Goal: Task Accomplishment & Management: Manage account settings

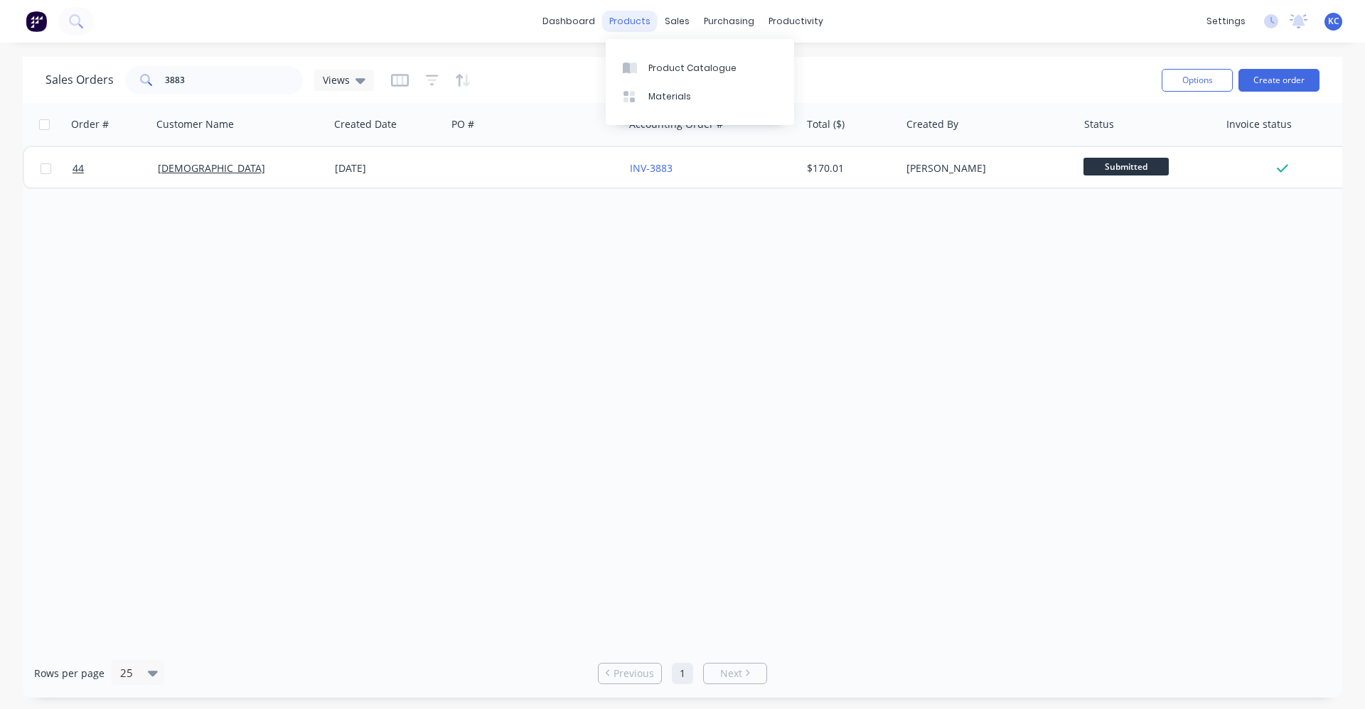
click at [622, 20] on div "products" at bounding box center [629, 21] width 55 height 21
click at [698, 101] on link "Customers" at bounding box center [752, 96] width 188 height 28
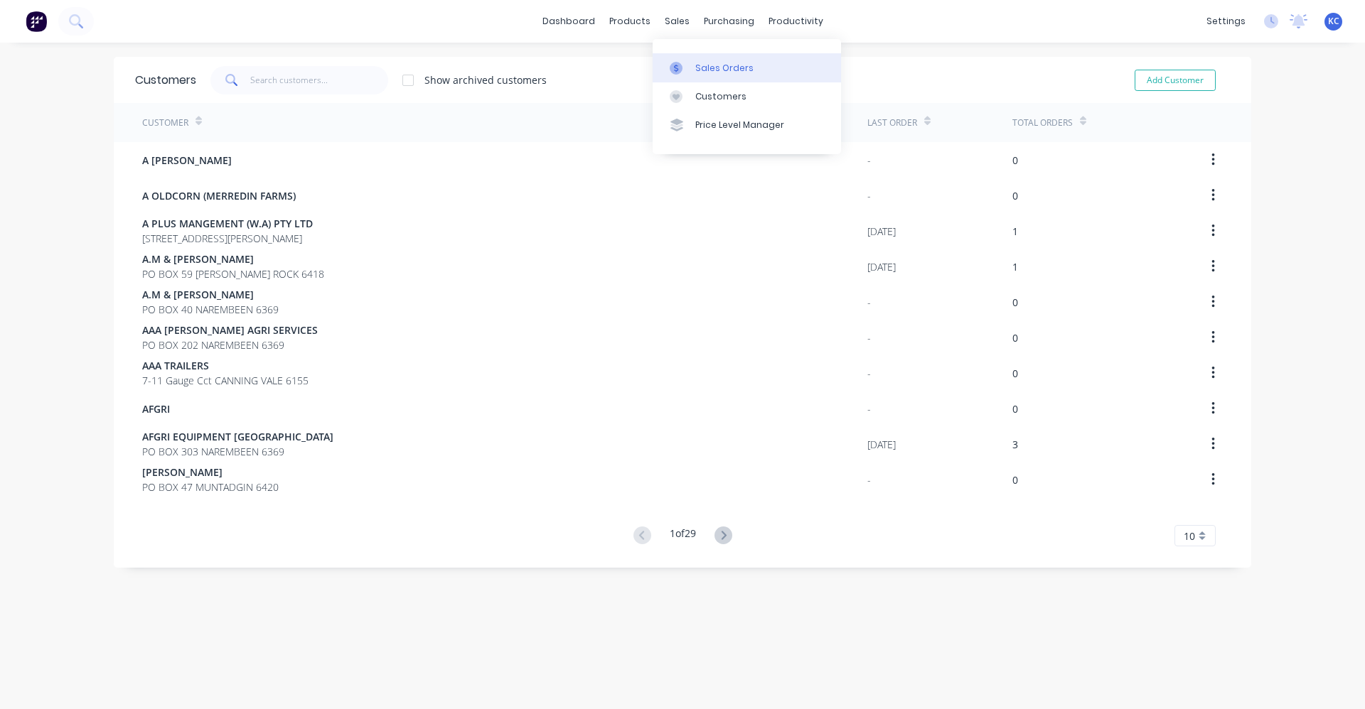
click at [697, 65] on div "Sales Orders" at bounding box center [724, 68] width 58 height 13
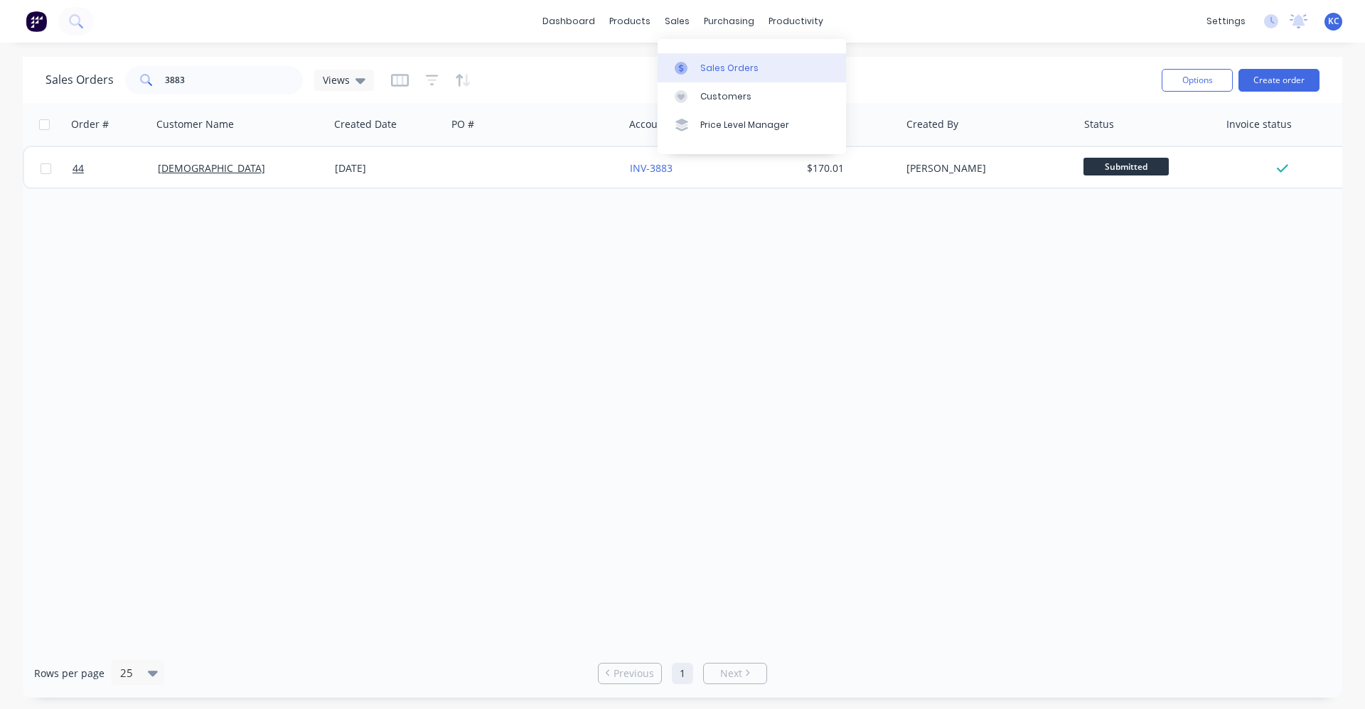
click at [721, 68] on div "Sales Orders" at bounding box center [729, 68] width 58 height 13
click at [709, 92] on div "Customers" at bounding box center [725, 96] width 51 height 13
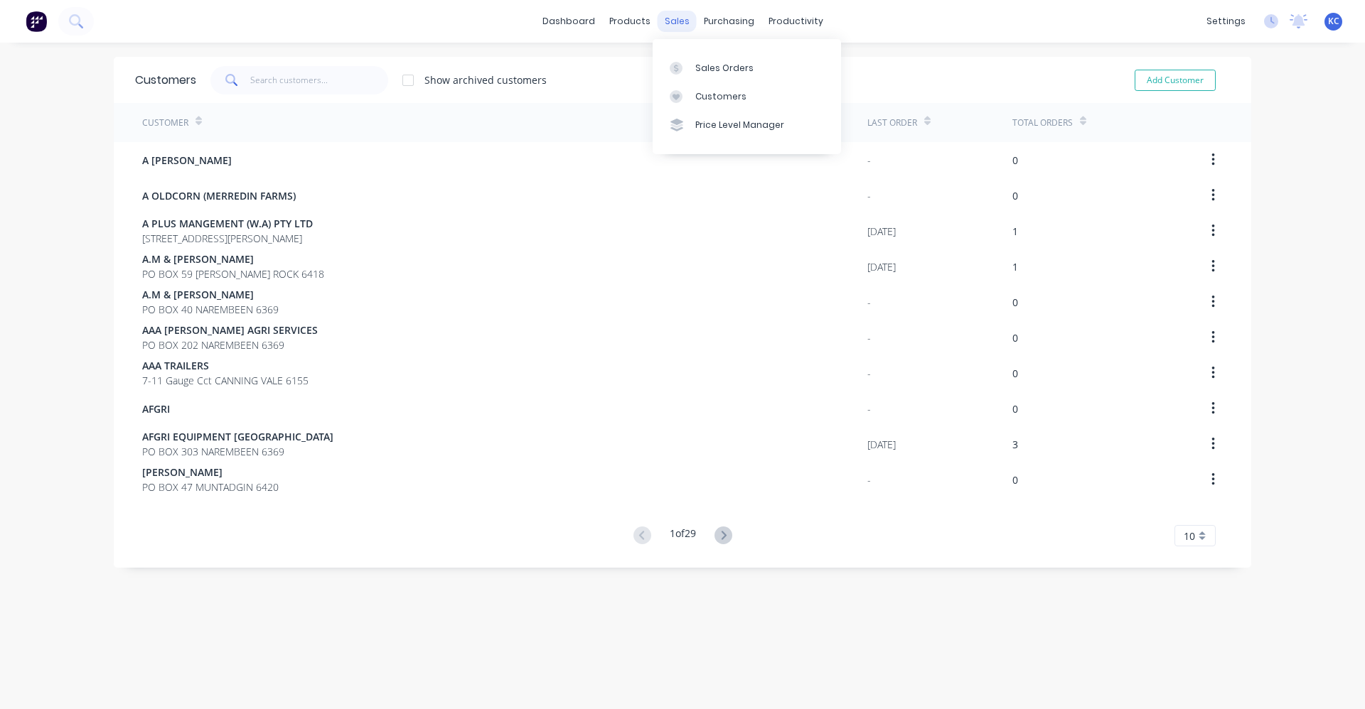
click at [673, 20] on div "sales" at bounding box center [677, 21] width 39 height 21
click at [707, 70] on div "Sales Orders" at bounding box center [724, 68] width 58 height 13
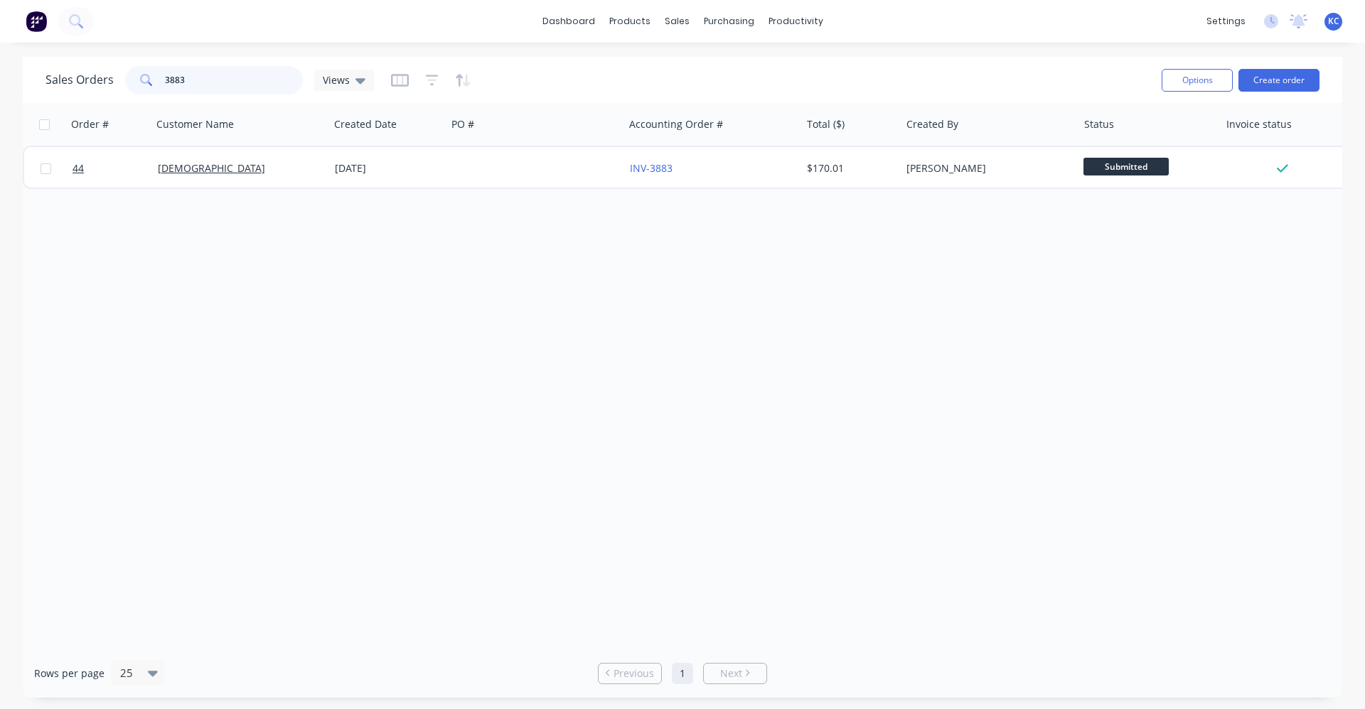
drag, startPoint x: 221, startPoint y: 87, endPoint x: 98, endPoint y: 76, distance: 123.4
click at [98, 76] on div "Sales Orders 3883 Views" at bounding box center [209, 80] width 328 height 28
type input "3901"
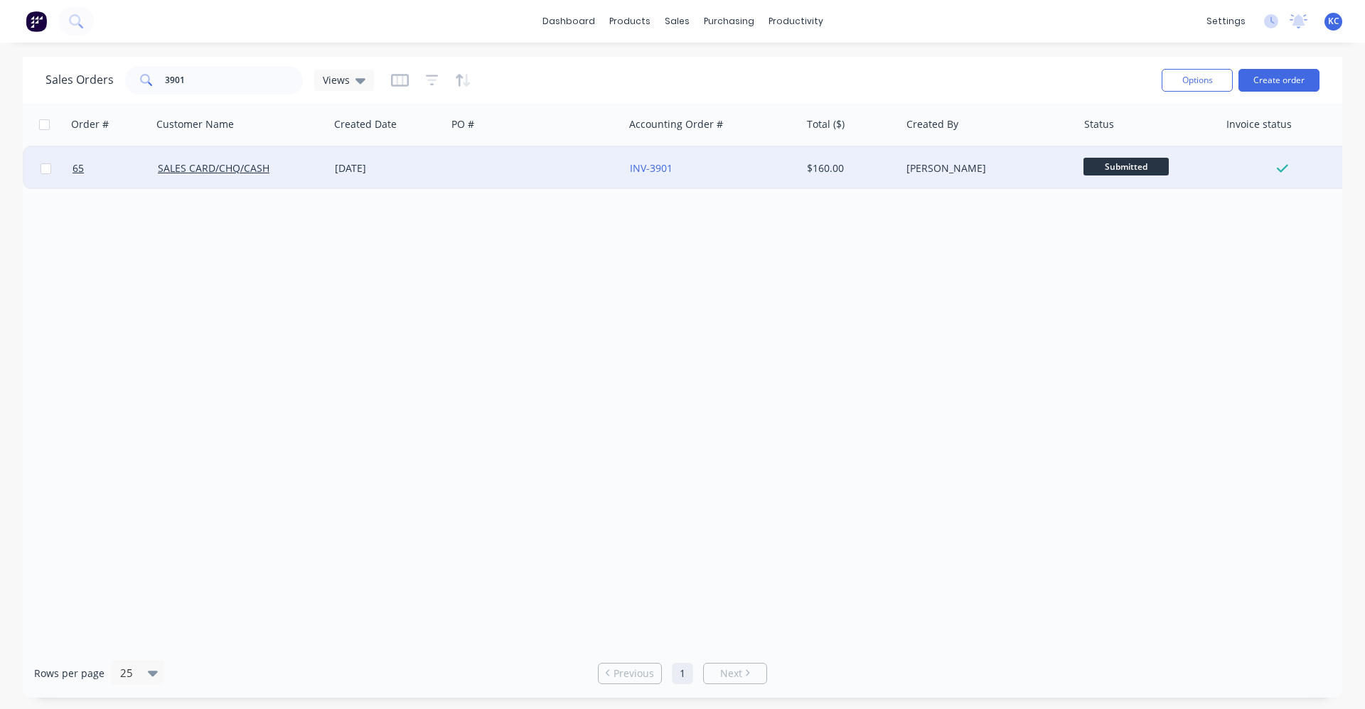
click at [467, 165] on div at bounding box center [534, 168] width 177 height 43
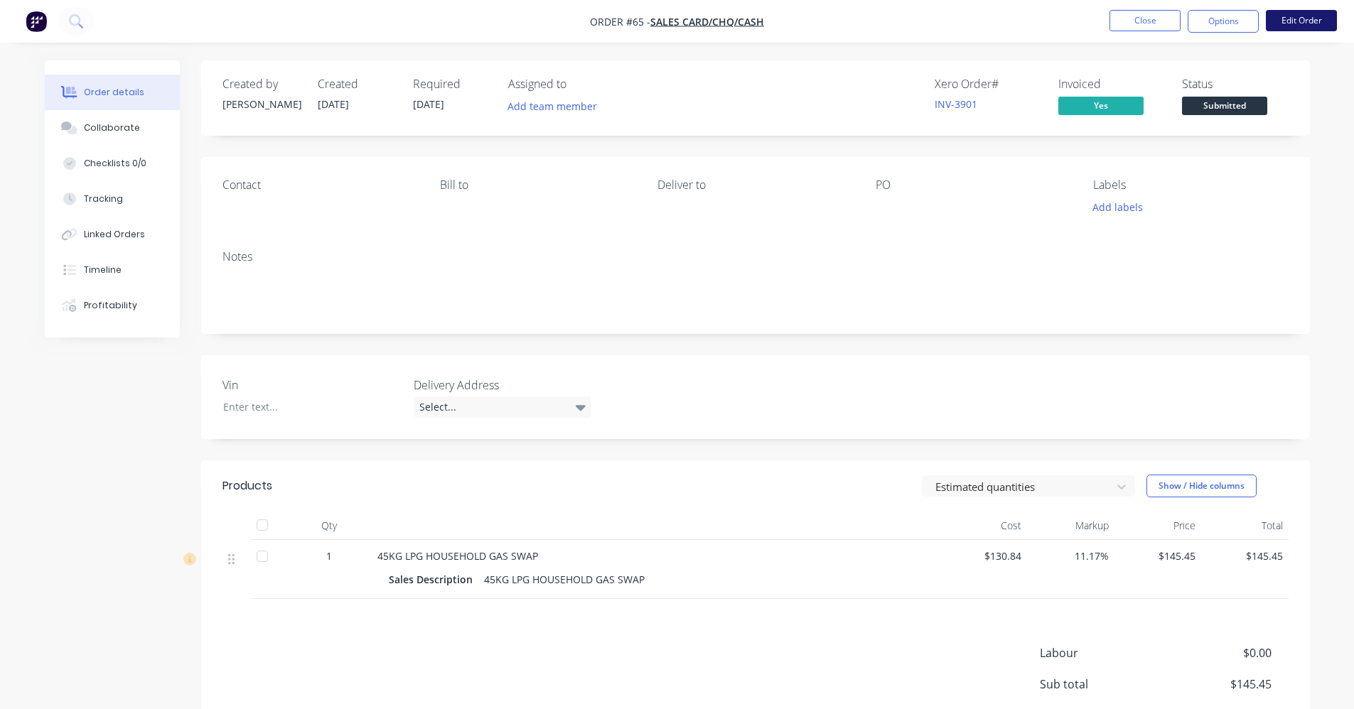
click at [1300, 20] on button "Edit Order" at bounding box center [1301, 20] width 71 height 21
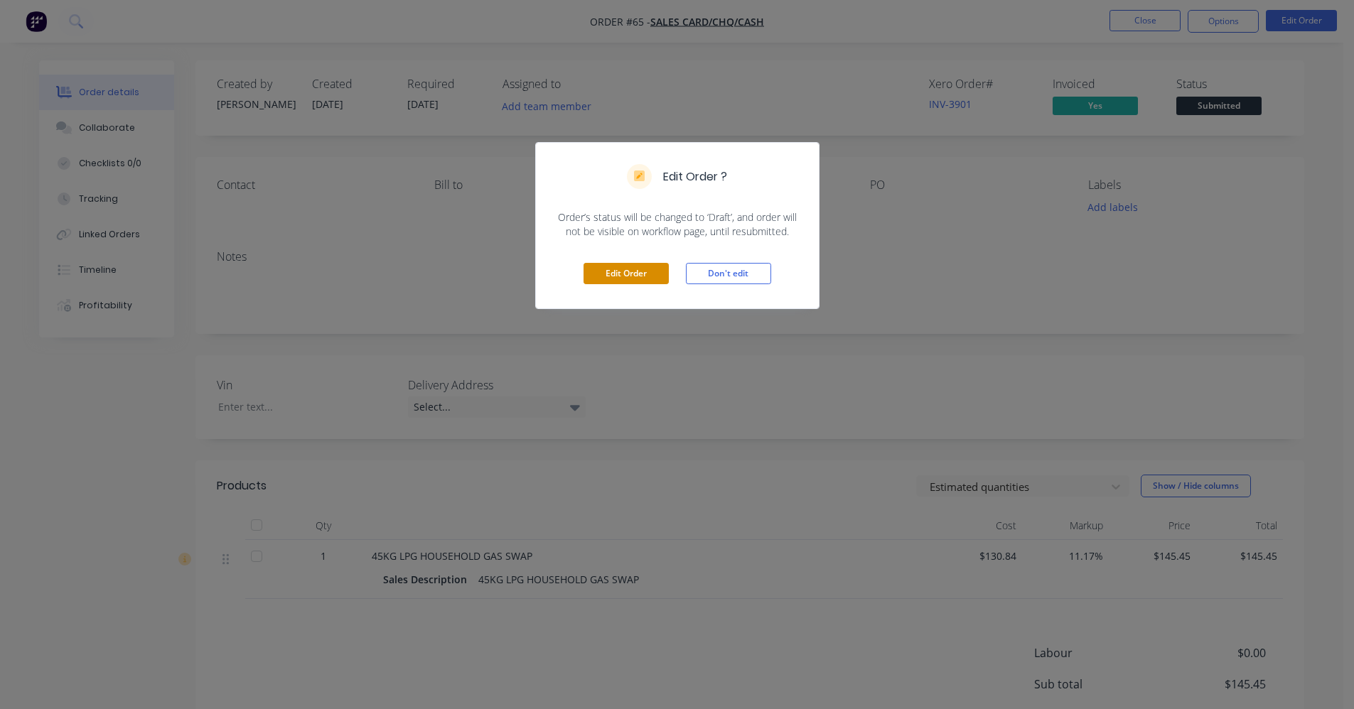
click at [650, 269] on button "Edit Order" at bounding box center [626, 273] width 85 height 21
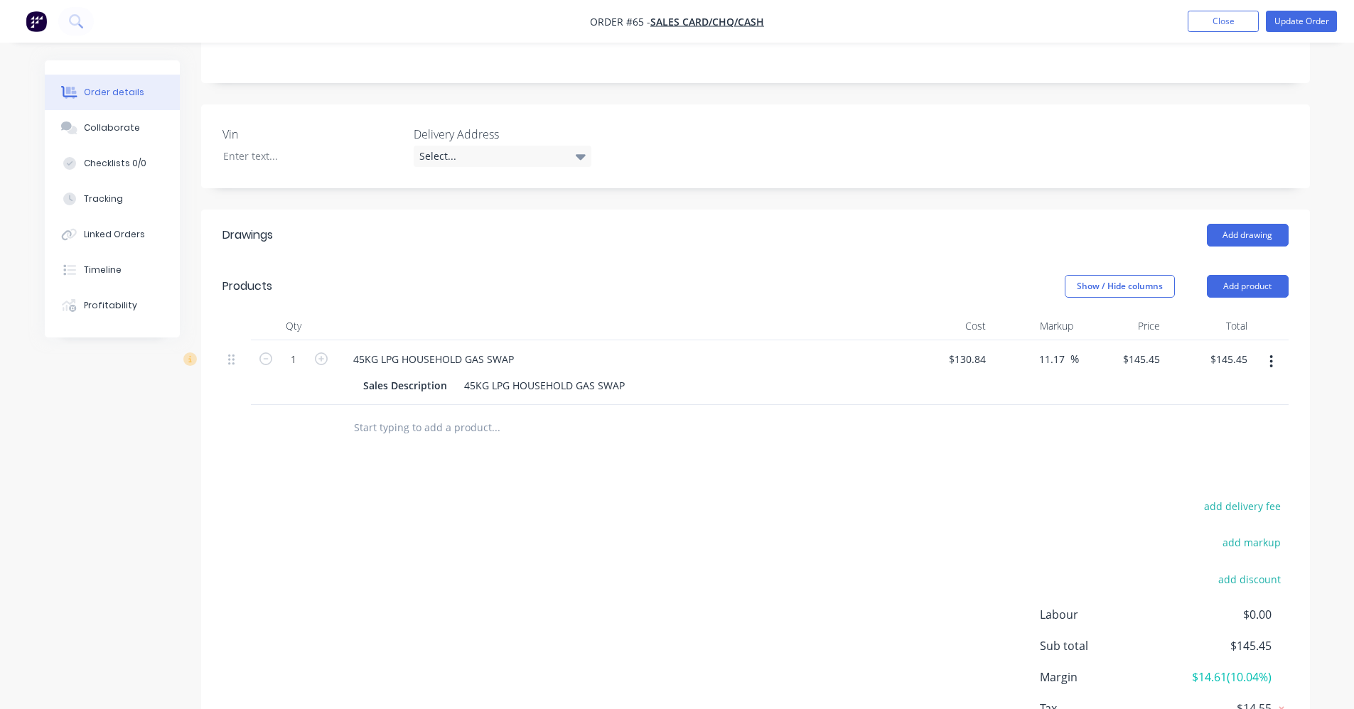
scroll to position [144, 0]
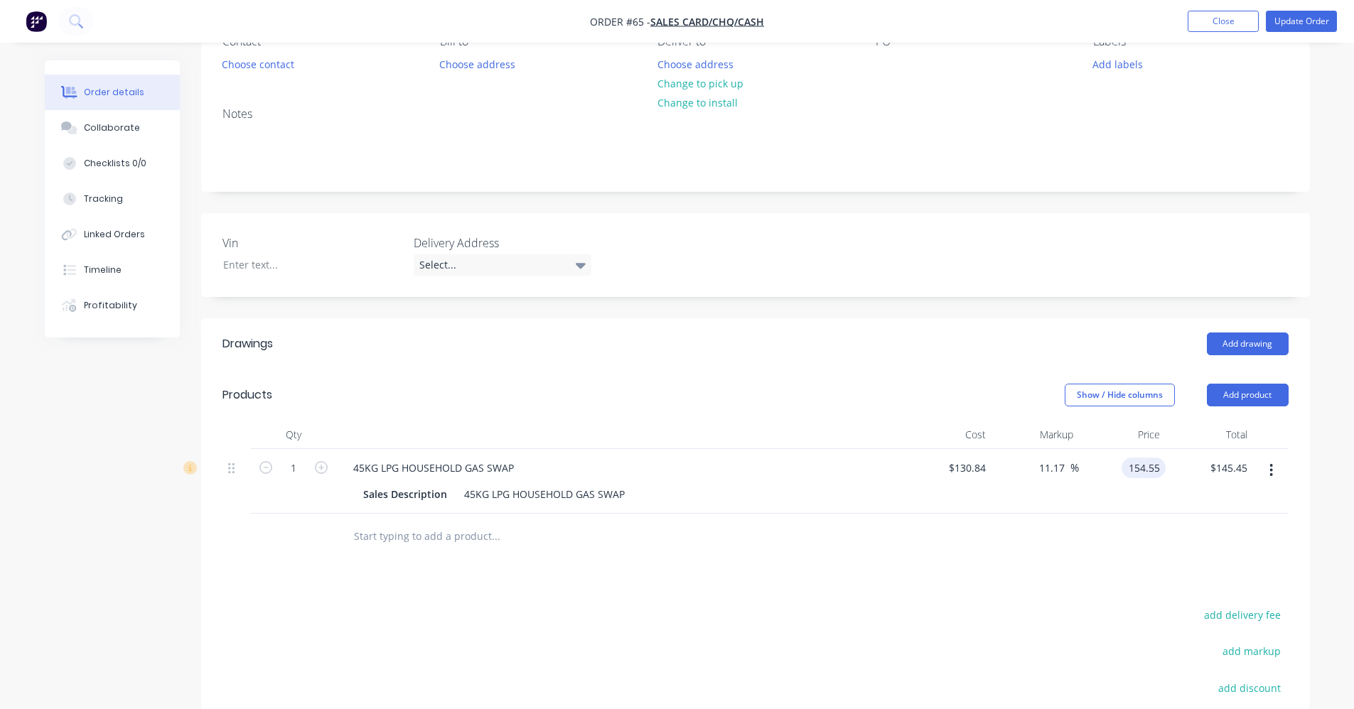
type input "154.55"
type input "18.12"
type input "$154.55"
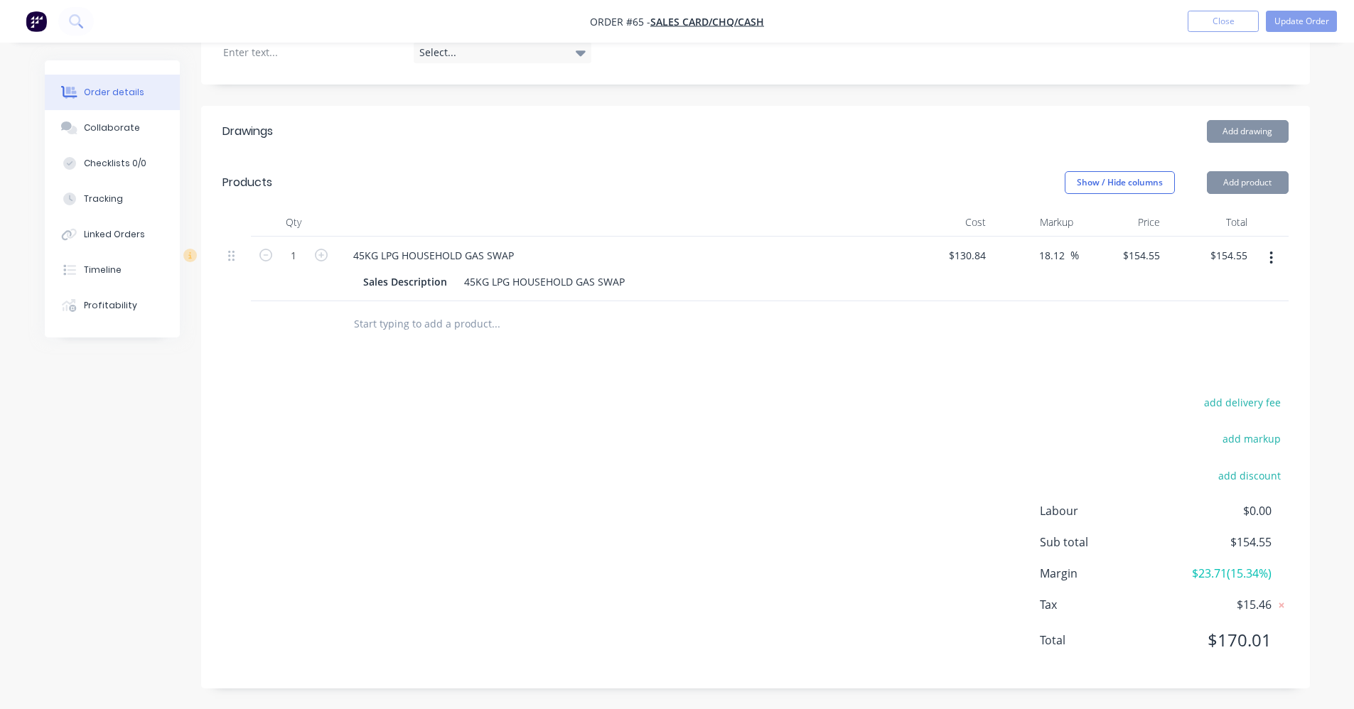
scroll to position [358, 0]
click at [1310, 17] on button "Update Order" at bounding box center [1301, 21] width 71 height 21
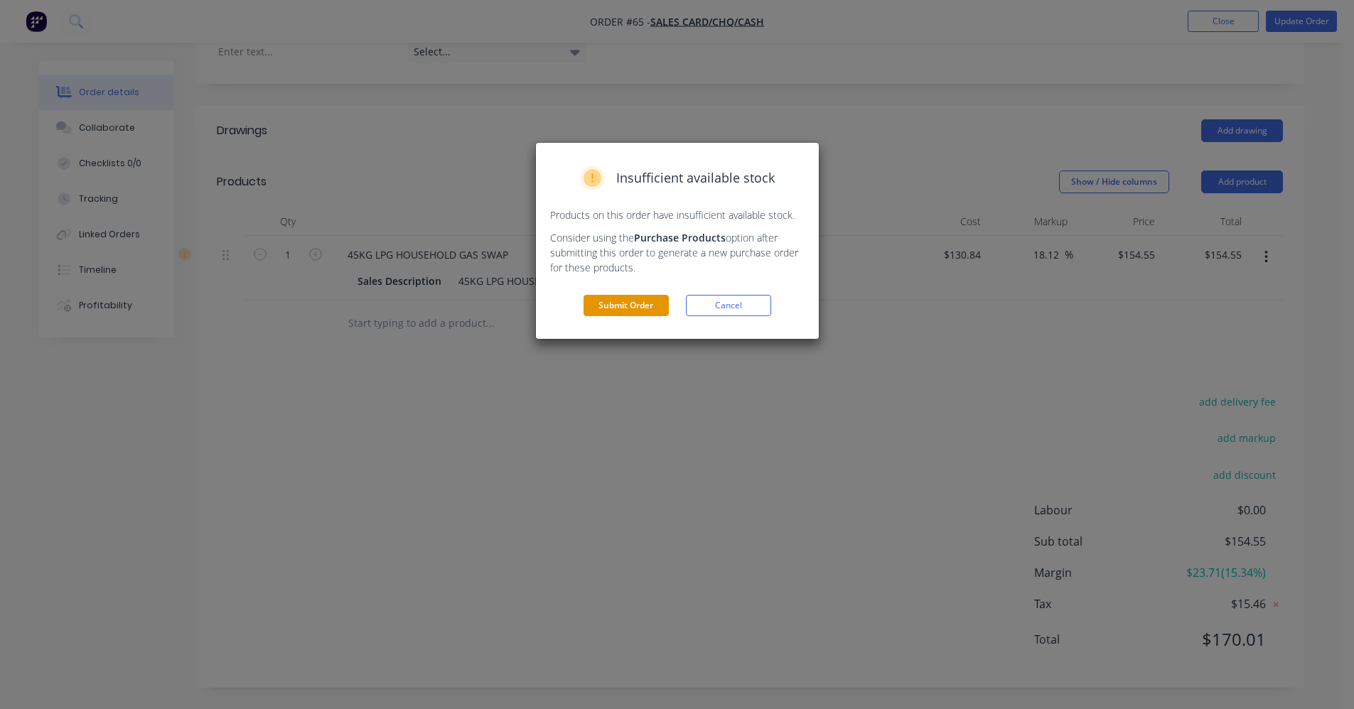
click at [626, 308] on button "Submit Order" at bounding box center [626, 305] width 85 height 21
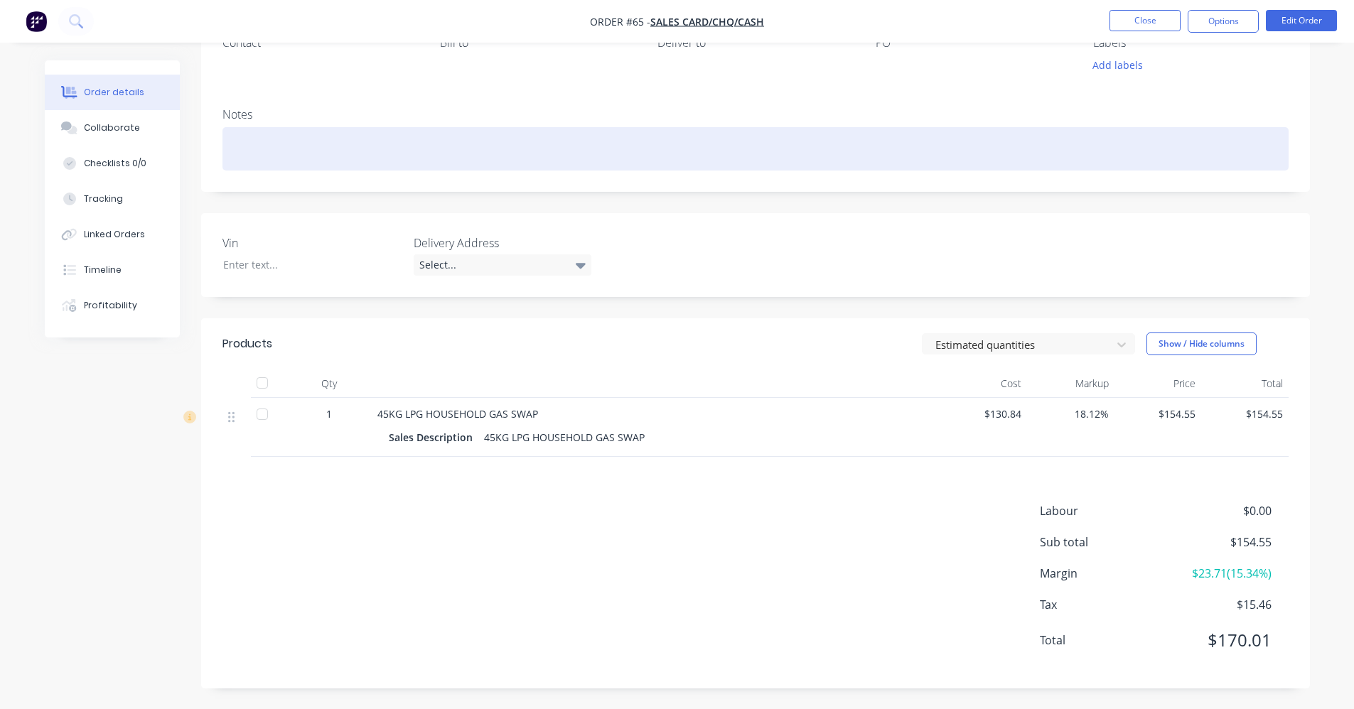
scroll to position [0, 0]
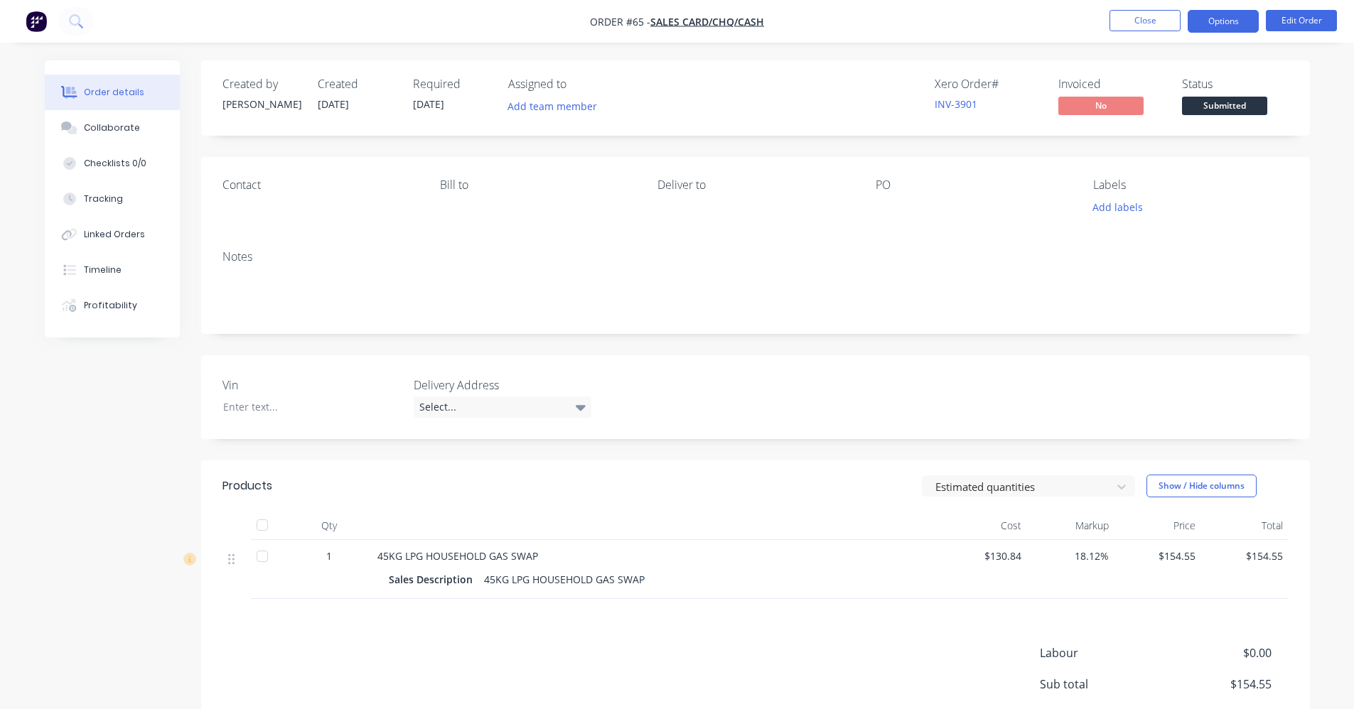
click at [1242, 21] on button "Options" at bounding box center [1223, 21] width 71 height 23
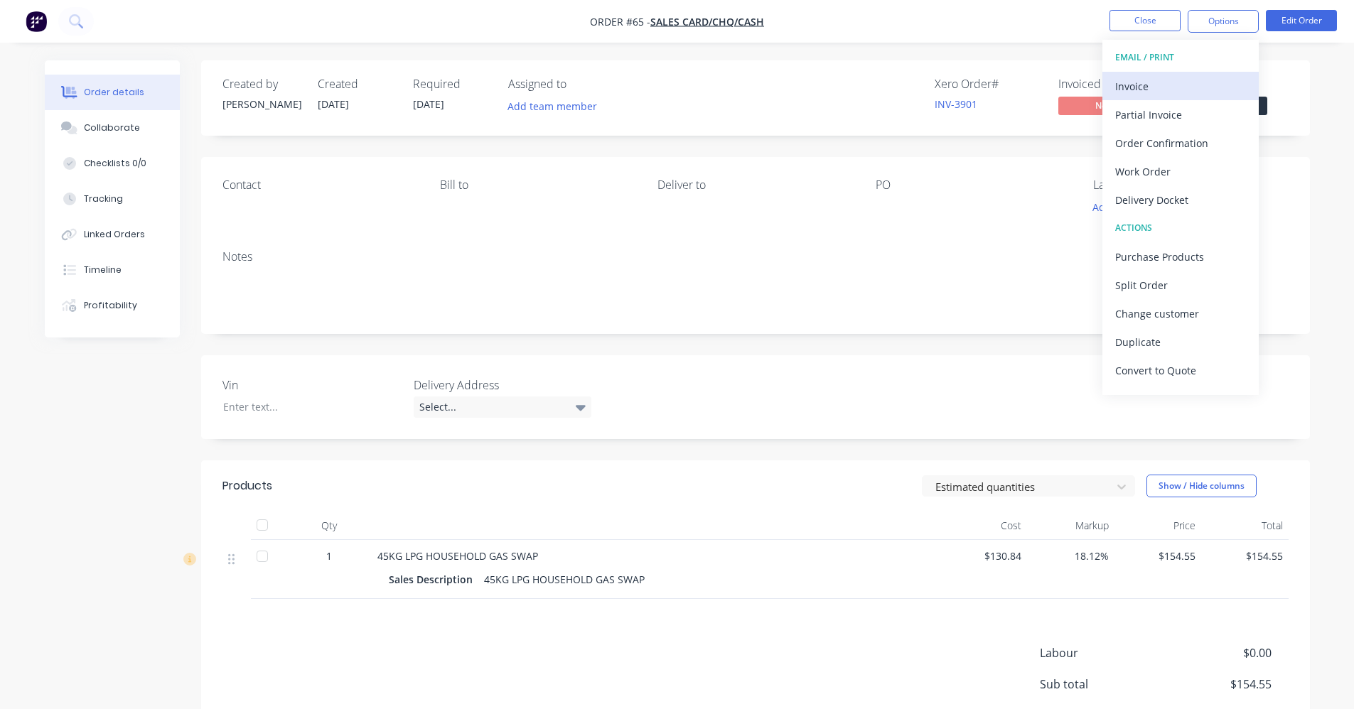
click at [1185, 89] on div "Invoice" at bounding box center [1180, 86] width 131 height 21
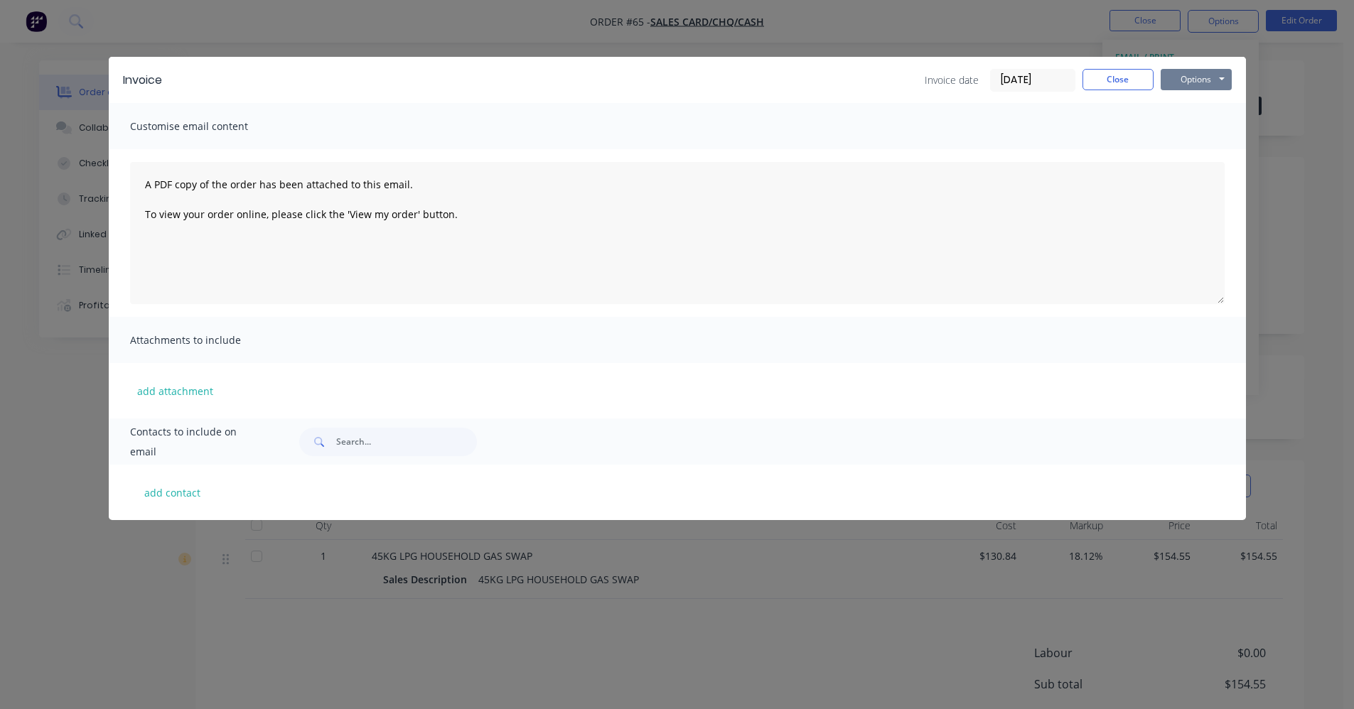
click at [1191, 82] on button "Options" at bounding box center [1196, 79] width 71 height 21
click at [1204, 131] on button "Print" at bounding box center [1206, 128] width 91 height 23
